Goal: Book appointment/travel/reservation

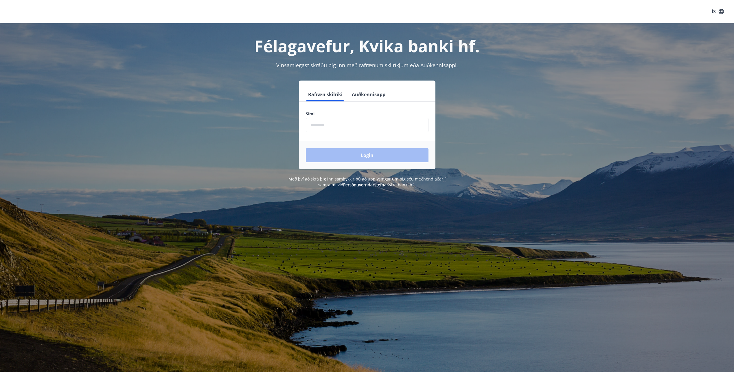
click at [369, 128] on input "phone" at bounding box center [367, 125] width 123 height 14
type input "********"
click at [355, 154] on button "Login" at bounding box center [367, 155] width 123 height 14
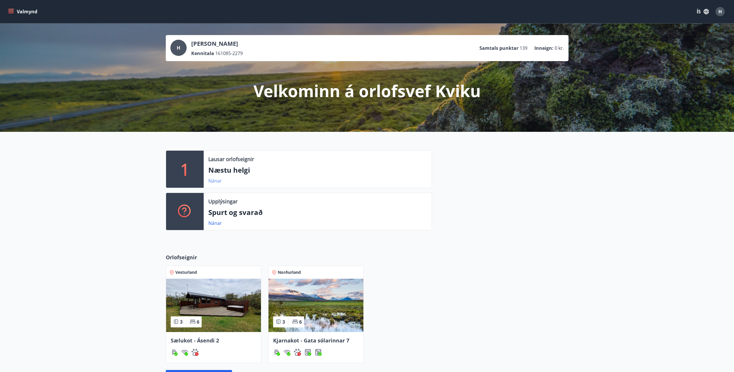
click at [213, 181] on link "Nánar" at bounding box center [215, 180] width 14 height 6
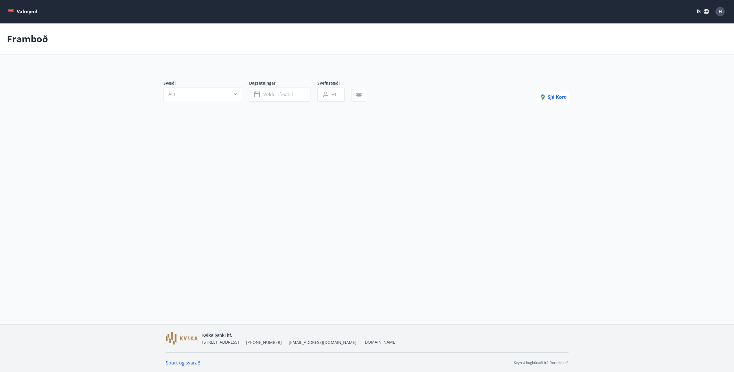
type input "*"
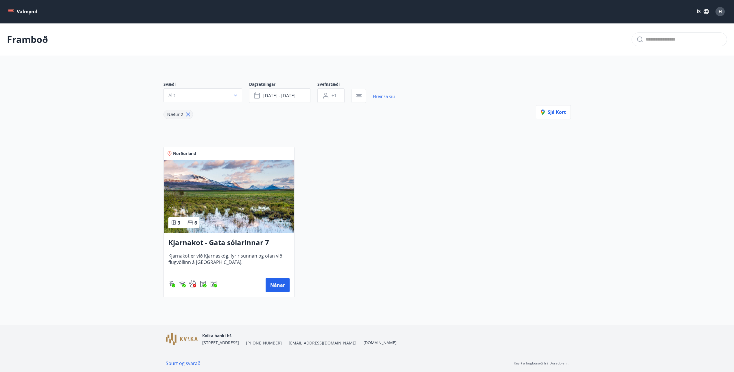
click at [13, 10] on icon "menu" at bounding box center [11, 12] width 6 height 6
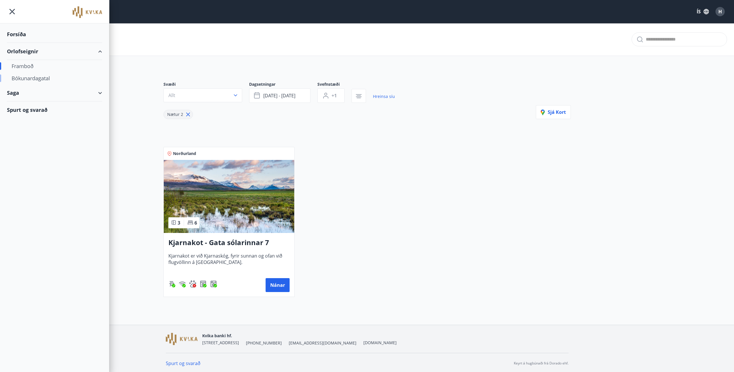
click at [31, 78] on div "Bókunardagatal" at bounding box center [55, 78] width 86 height 12
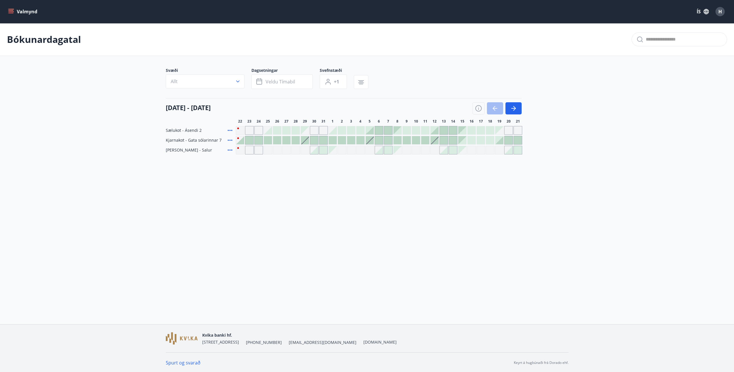
click at [240, 139] on div at bounding box center [240, 140] width 8 height 8
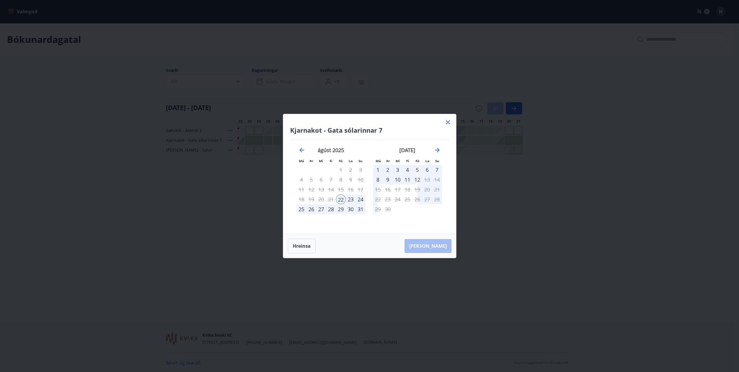
click at [351, 200] on div "23" at bounding box center [351, 199] width 10 height 10
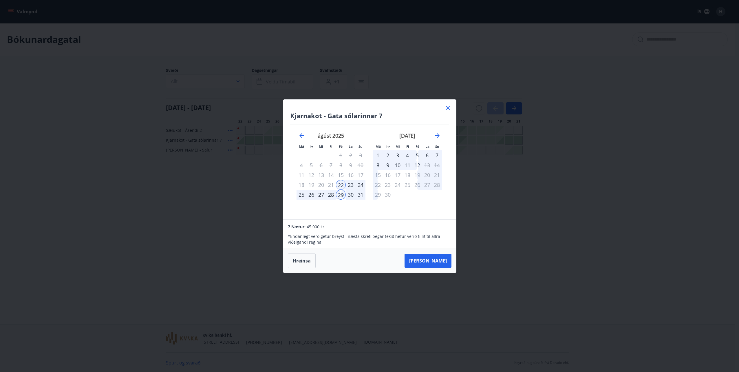
click at [299, 195] on div "25" at bounding box center [301, 195] width 10 height 10
click at [298, 196] on div "25" at bounding box center [301, 195] width 10 height 10
click at [341, 184] on div "22" at bounding box center [341, 185] width 10 height 10
click at [340, 194] on div "29" at bounding box center [341, 195] width 10 height 10
click at [342, 185] on div "22" at bounding box center [341, 185] width 10 height 10
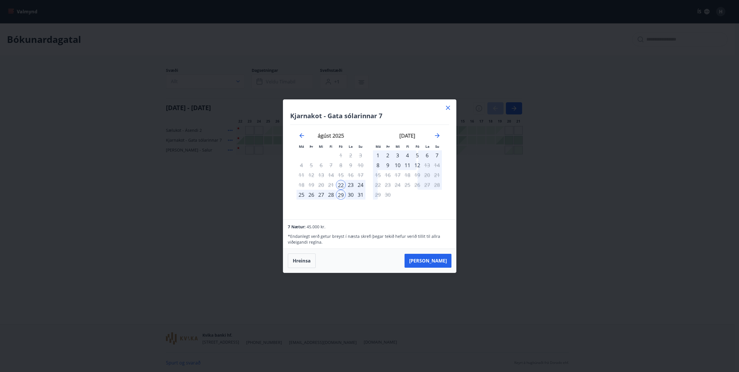
click at [449, 106] on icon at bounding box center [447, 107] width 7 height 7
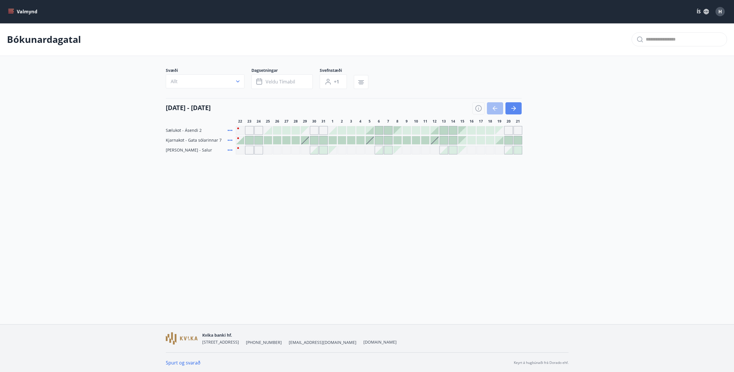
click at [513, 110] on icon "button" at bounding box center [513, 108] width 7 height 7
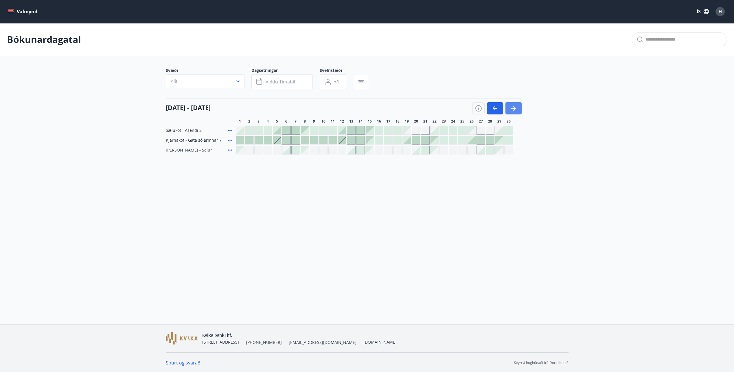
click at [513, 110] on icon "button" at bounding box center [513, 108] width 7 height 7
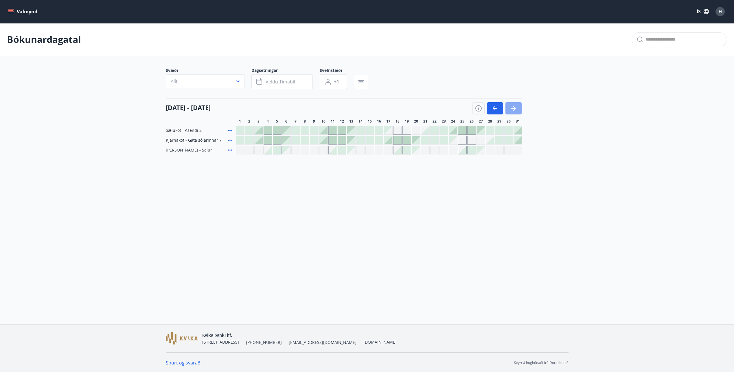
click at [513, 110] on icon "button" at bounding box center [513, 108] width 7 height 7
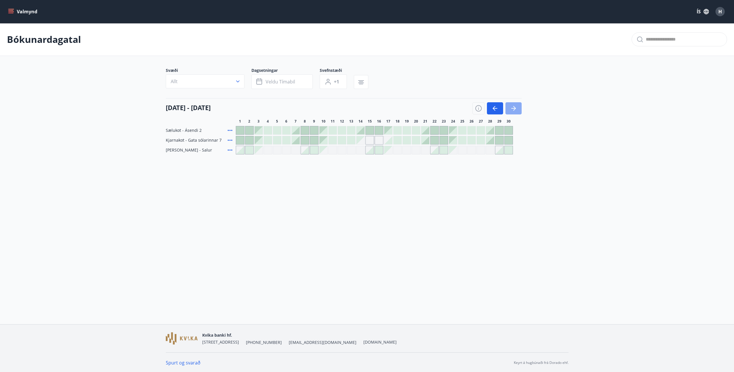
click at [513, 110] on icon "button" at bounding box center [513, 108] width 7 height 7
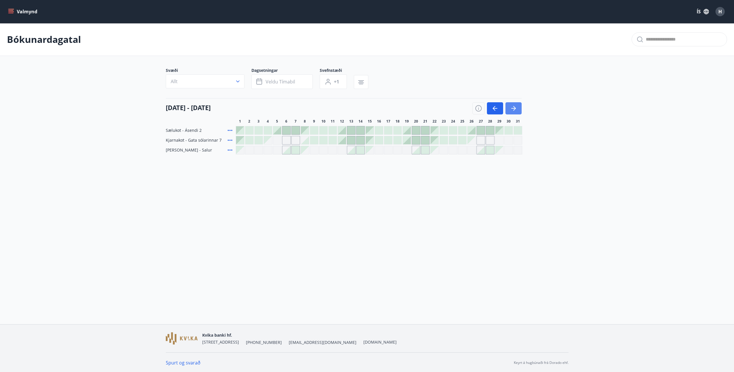
click at [513, 110] on icon "button" at bounding box center [513, 108] width 7 height 7
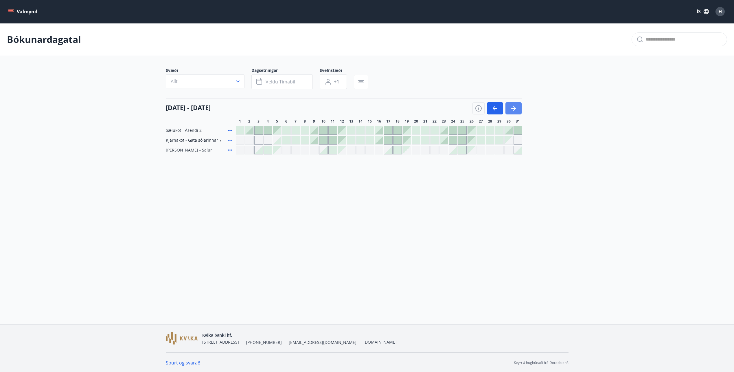
click at [513, 110] on icon "button" at bounding box center [513, 108] width 7 height 7
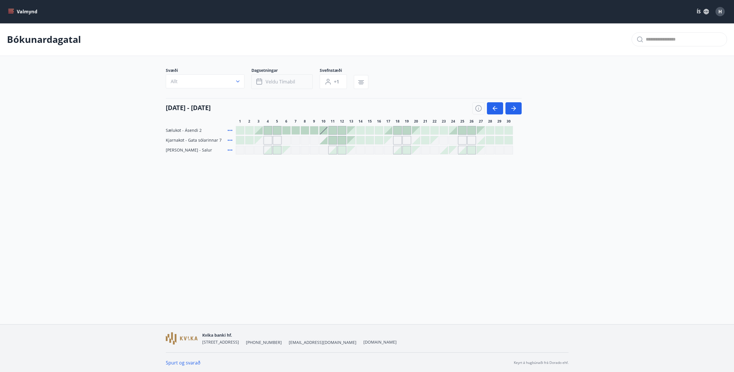
click at [286, 81] on span "Veldu tímabil" at bounding box center [281, 81] width 30 height 6
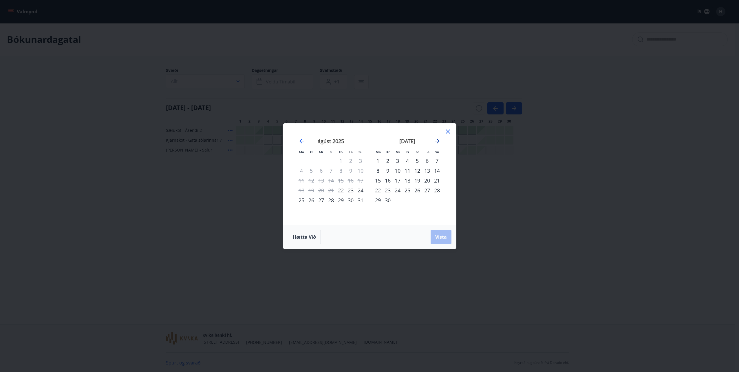
click at [438, 141] on icon "Move forward to switch to the next month." at bounding box center [437, 141] width 5 height 5
click at [447, 130] on icon at bounding box center [447, 131] width 7 height 7
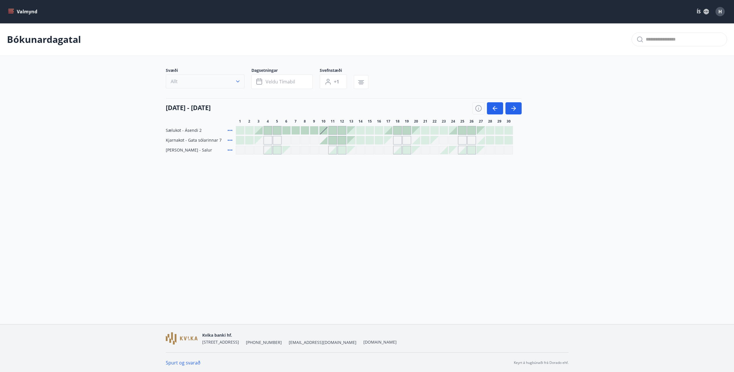
click at [185, 82] on button "Allt" at bounding box center [205, 81] width 79 height 14
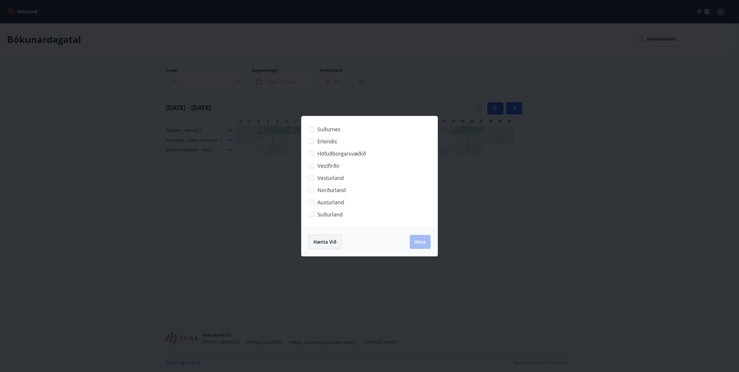
click at [329, 241] on span "Hætta við" at bounding box center [324, 242] width 23 height 6
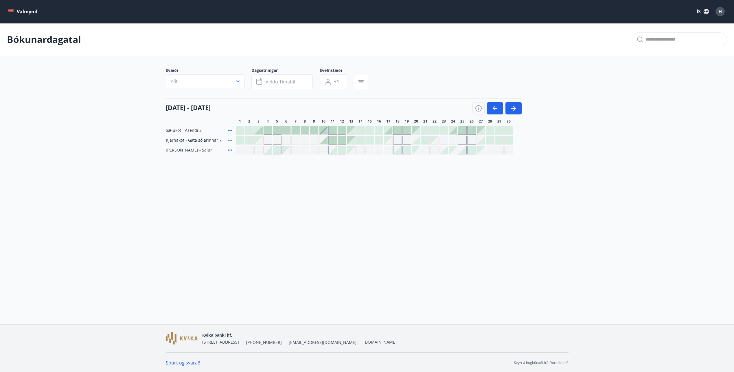
click at [228, 141] on icon at bounding box center [230, 140] width 7 height 7
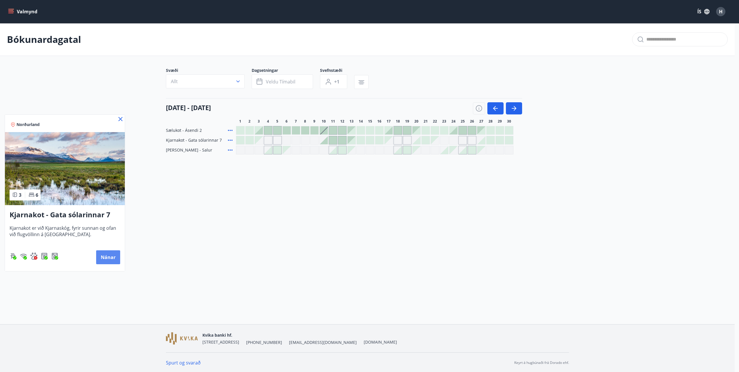
click at [110, 258] on button "Nánar" at bounding box center [108, 257] width 24 height 14
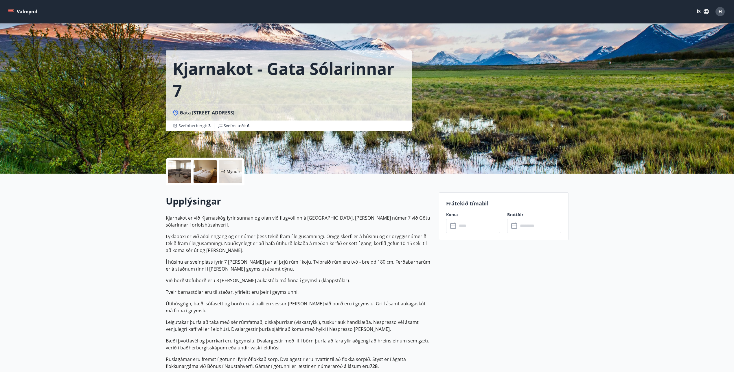
click at [476, 228] on input "text" at bounding box center [478, 226] width 43 height 14
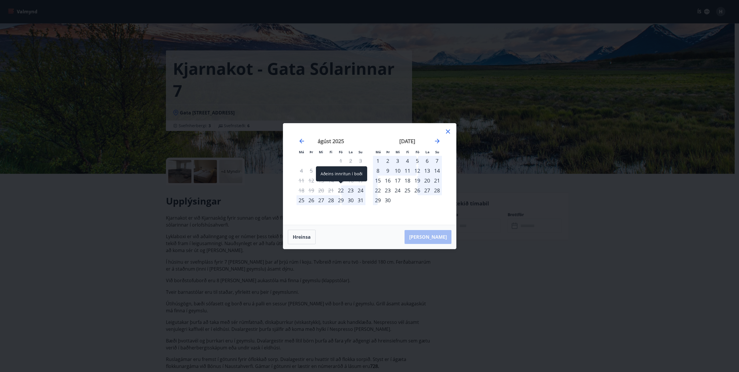
click at [342, 190] on div "22" at bounding box center [341, 190] width 10 height 10
click at [300, 198] on div "25" at bounding box center [301, 200] width 10 height 10
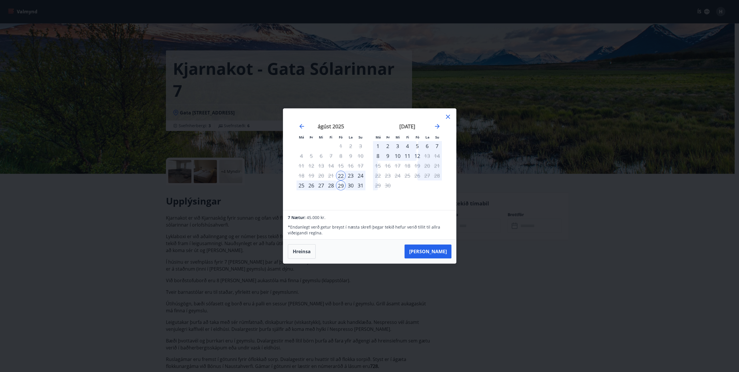
click at [338, 186] on div "29" at bounding box center [341, 185] width 10 height 10
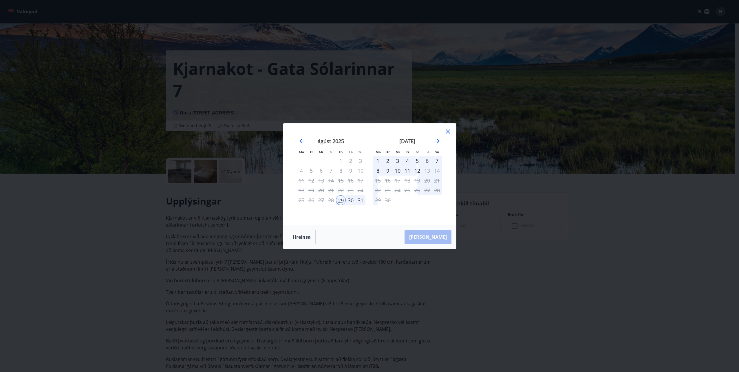
click at [340, 199] on div "29" at bounding box center [341, 200] width 10 height 10
click at [438, 140] on icon "Move forward to switch to the next month." at bounding box center [437, 141] width 5 height 5
click at [439, 140] on icon "Move forward to switch to the next month." at bounding box center [437, 140] width 7 height 7
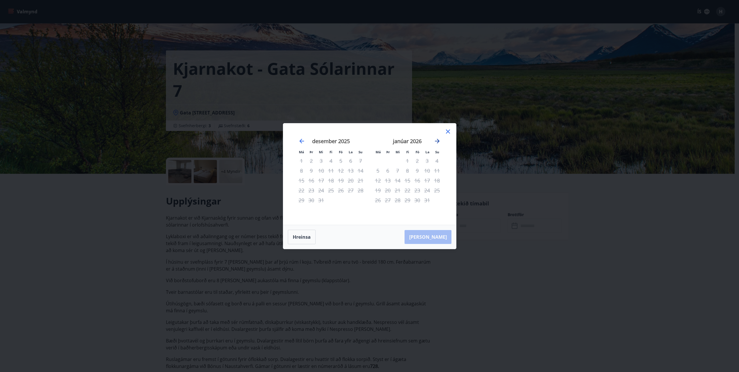
click at [439, 140] on icon "Move forward to switch to the next month." at bounding box center [437, 140] width 7 height 7
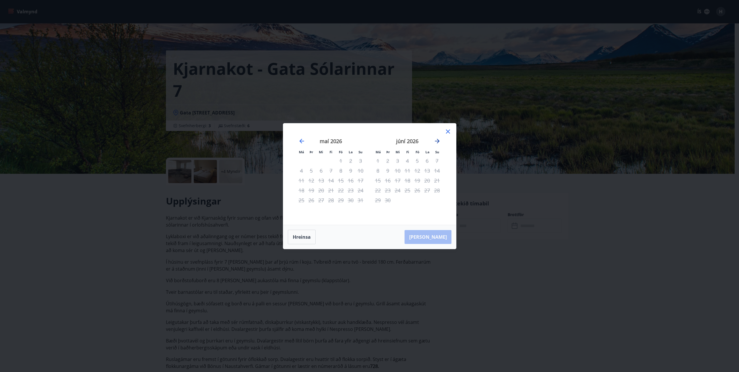
click at [439, 140] on icon "Move forward to switch to the next month." at bounding box center [437, 140] width 7 height 7
click at [438, 141] on icon "Move forward to switch to the next month." at bounding box center [437, 141] width 5 height 5
click at [448, 133] on icon at bounding box center [447, 131] width 7 height 7
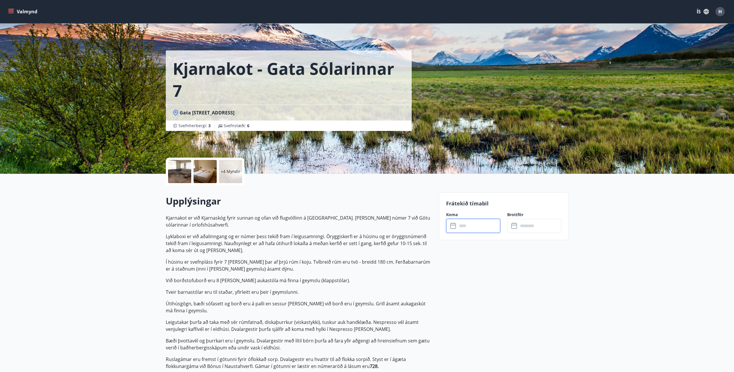
click at [721, 10] on span "H" at bounding box center [720, 11] width 3 height 6
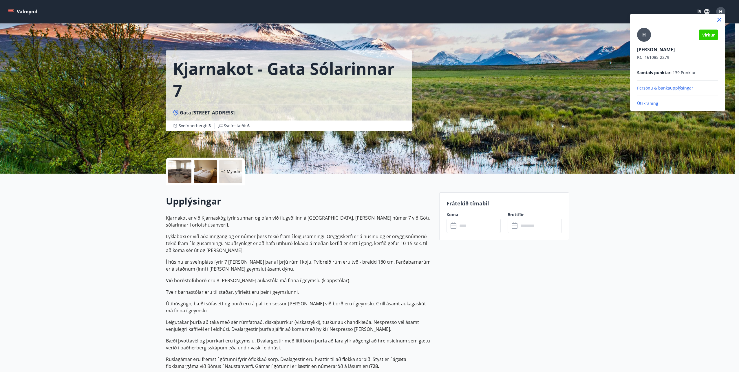
click at [655, 104] on p "Útskráning" at bounding box center [677, 103] width 81 height 6
